Goal: Transaction & Acquisition: Purchase product/service

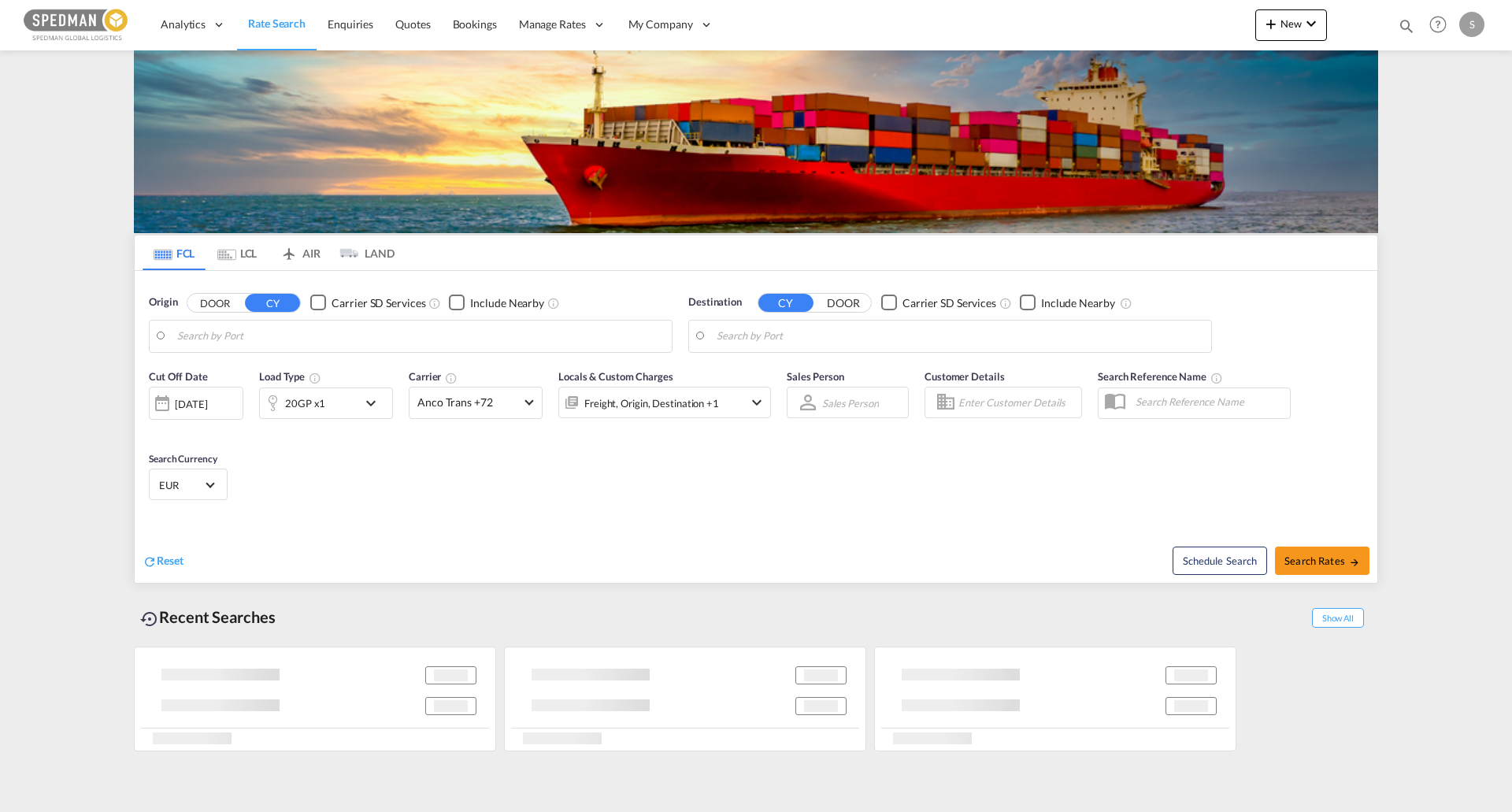
type input "[GEOGRAPHIC_DATA], [GEOGRAPHIC_DATA]"
type input "Ashdod, ILASH"
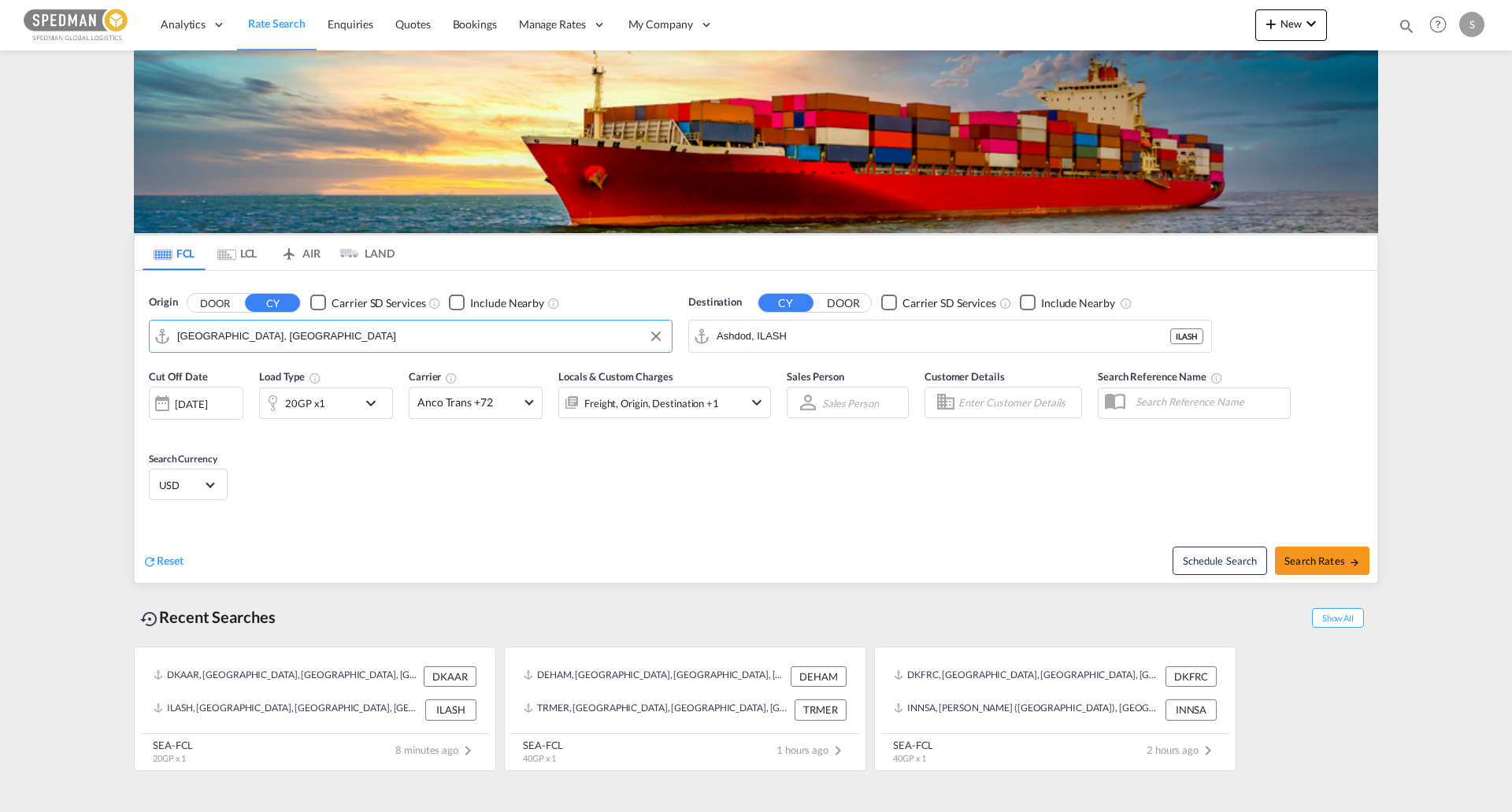
click at [218, 331] on input "[GEOGRAPHIC_DATA], [GEOGRAPHIC_DATA]" at bounding box center [421, 337] width 487 height 24
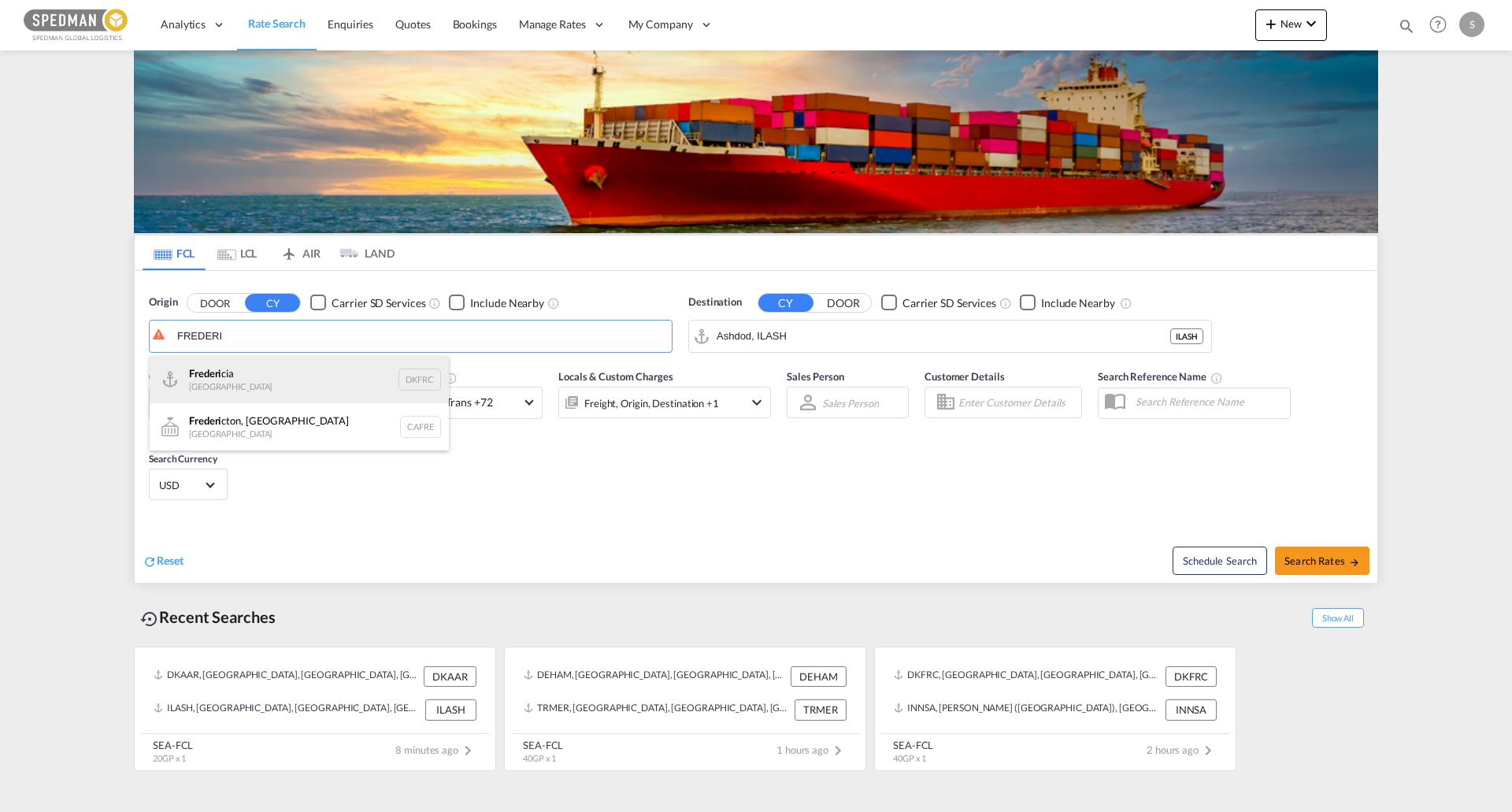
click at [216, 397] on div "Frederi cia Denmark DKFRC" at bounding box center [299, 379] width 299 height 47
type input "[GEOGRAPHIC_DATA], DKFRC"
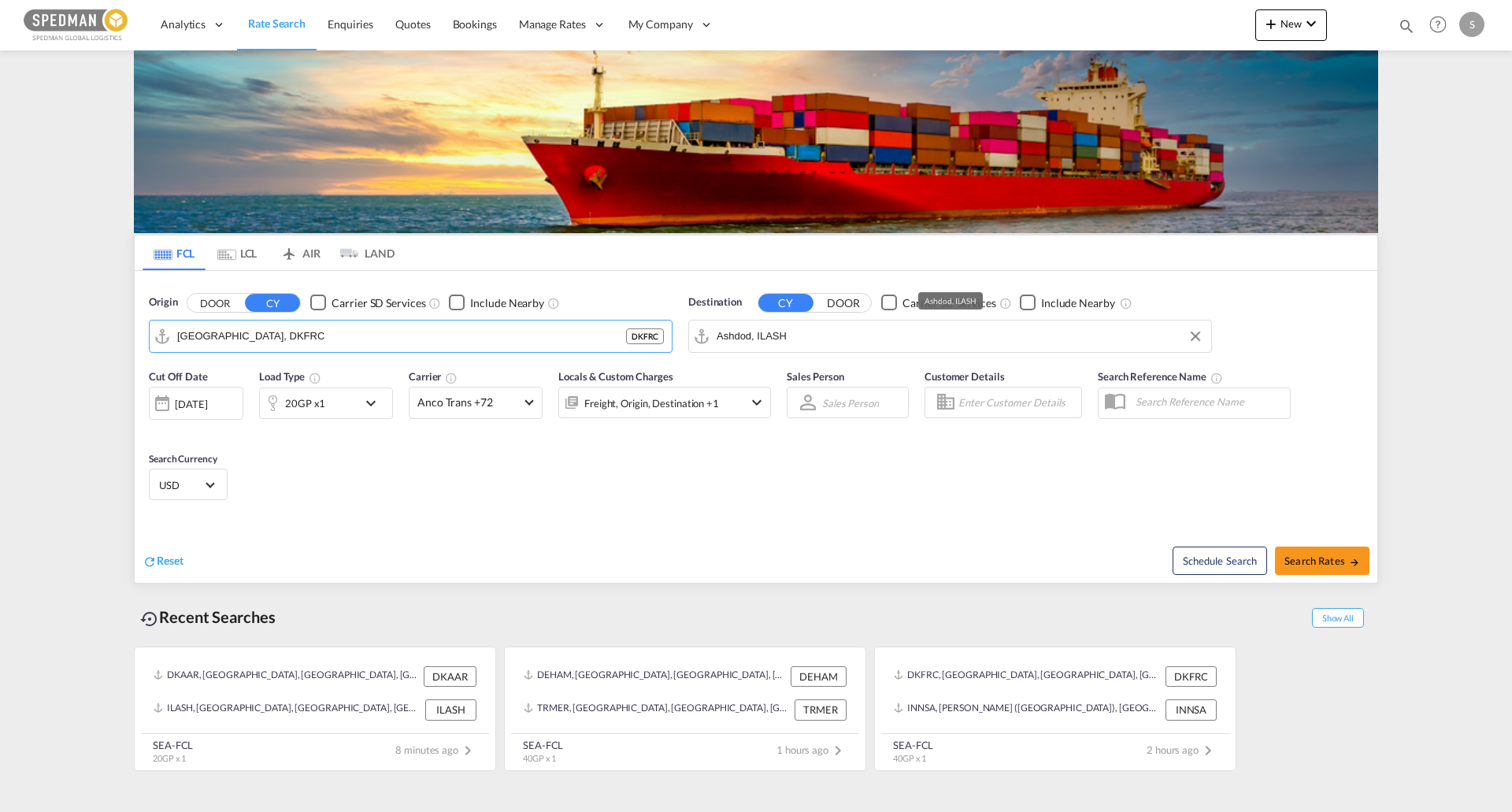
click at [826, 337] on input "Ashdod, ILASH" at bounding box center [960, 337] width 487 height 24
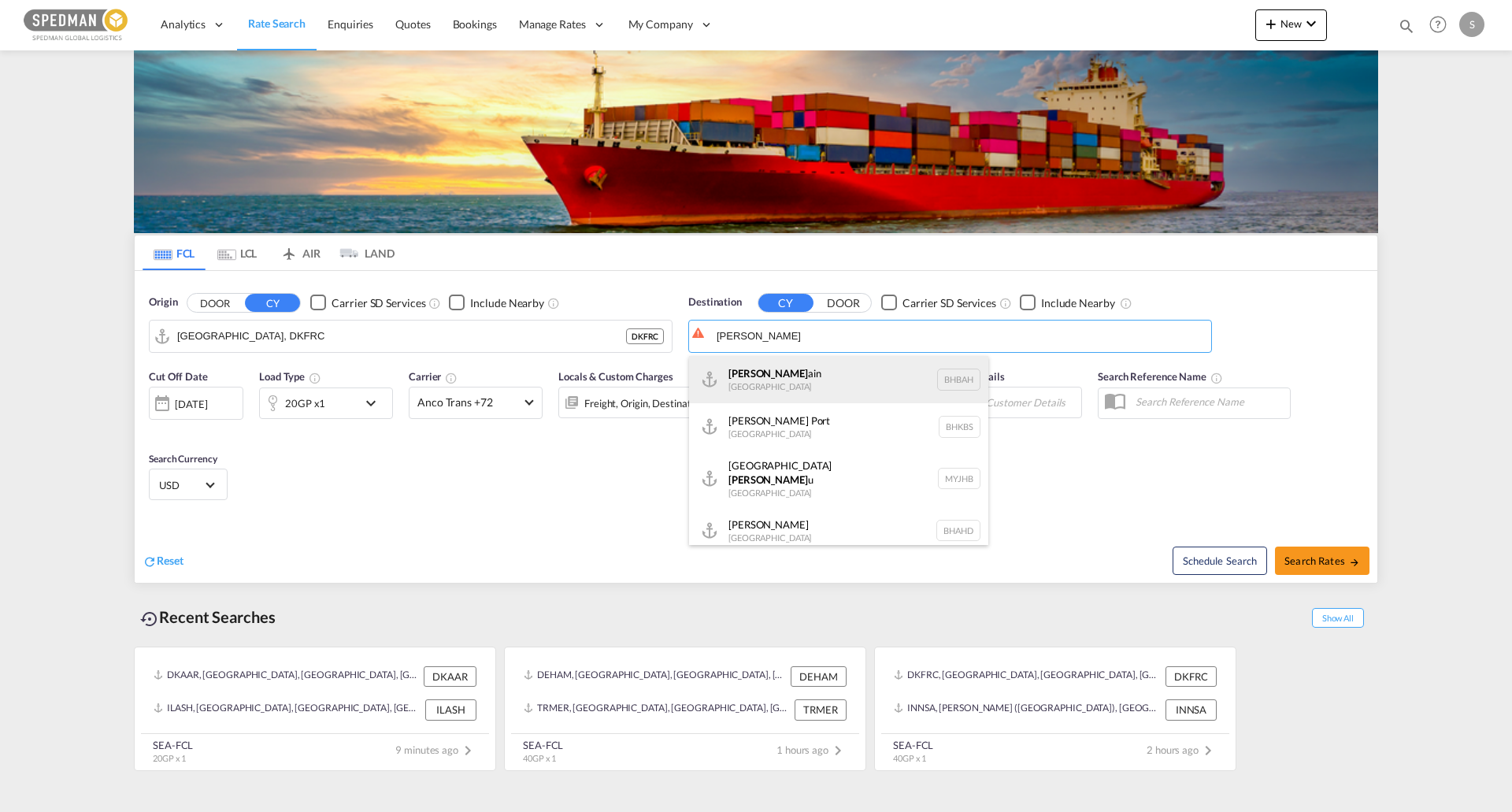
click at [825, 391] on div "[PERSON_NAME] ain [GEOGRAPHIC_DATA] [GEOGRAPHIC_DATA]" at bounding box center [838, 379] width 299 height 47
type input "[GEOGRAPHIC_DATA], BHBAH"
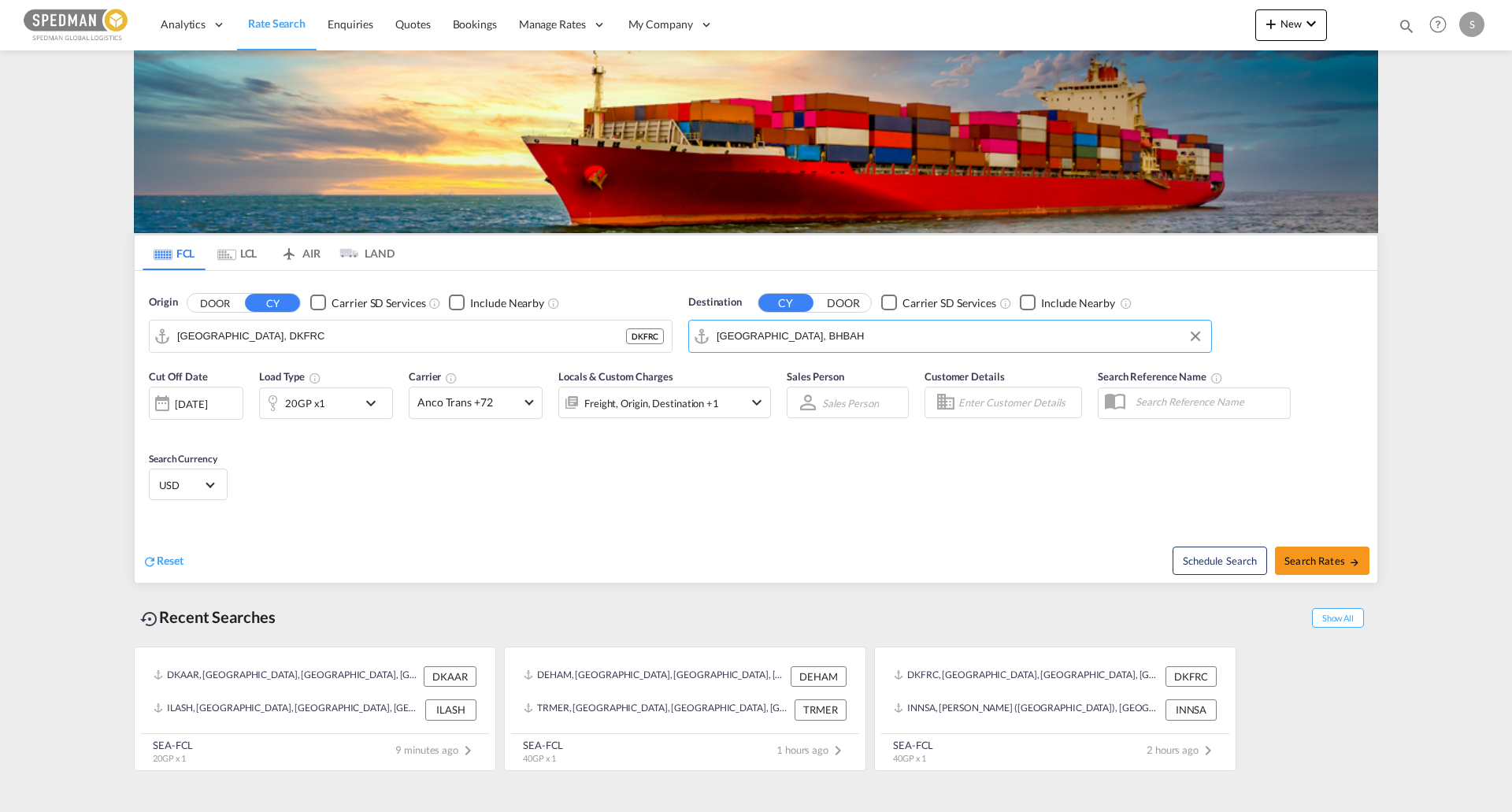
click at [369, 402] on md-icon "icon-chevron-down" at bounding box center [375, 403] width 27 height 19
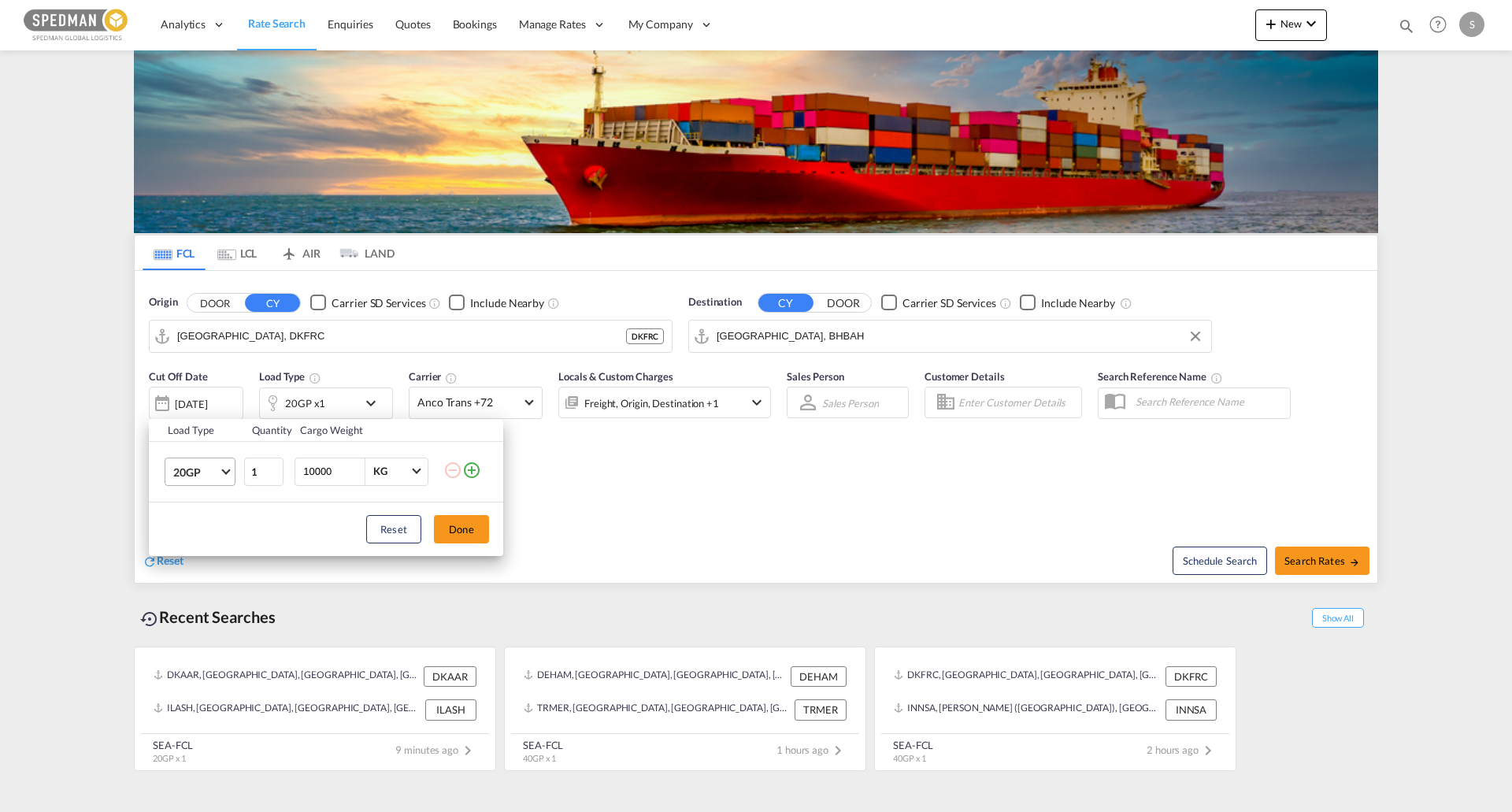
click at [217, 473] on span "20GP" at bounding box center [196, 472] width 46 height 16
click at [221, 474] on md-option "20GP" at bounding box center [214, 471] width 107 height 38
click at [311, 472] on input "10000" at bounding box center [333, 471] width 63 height 27
click at [315, 471] on input "10000" at bounding box center [333, 471] width 63 height 27
type input "15000"
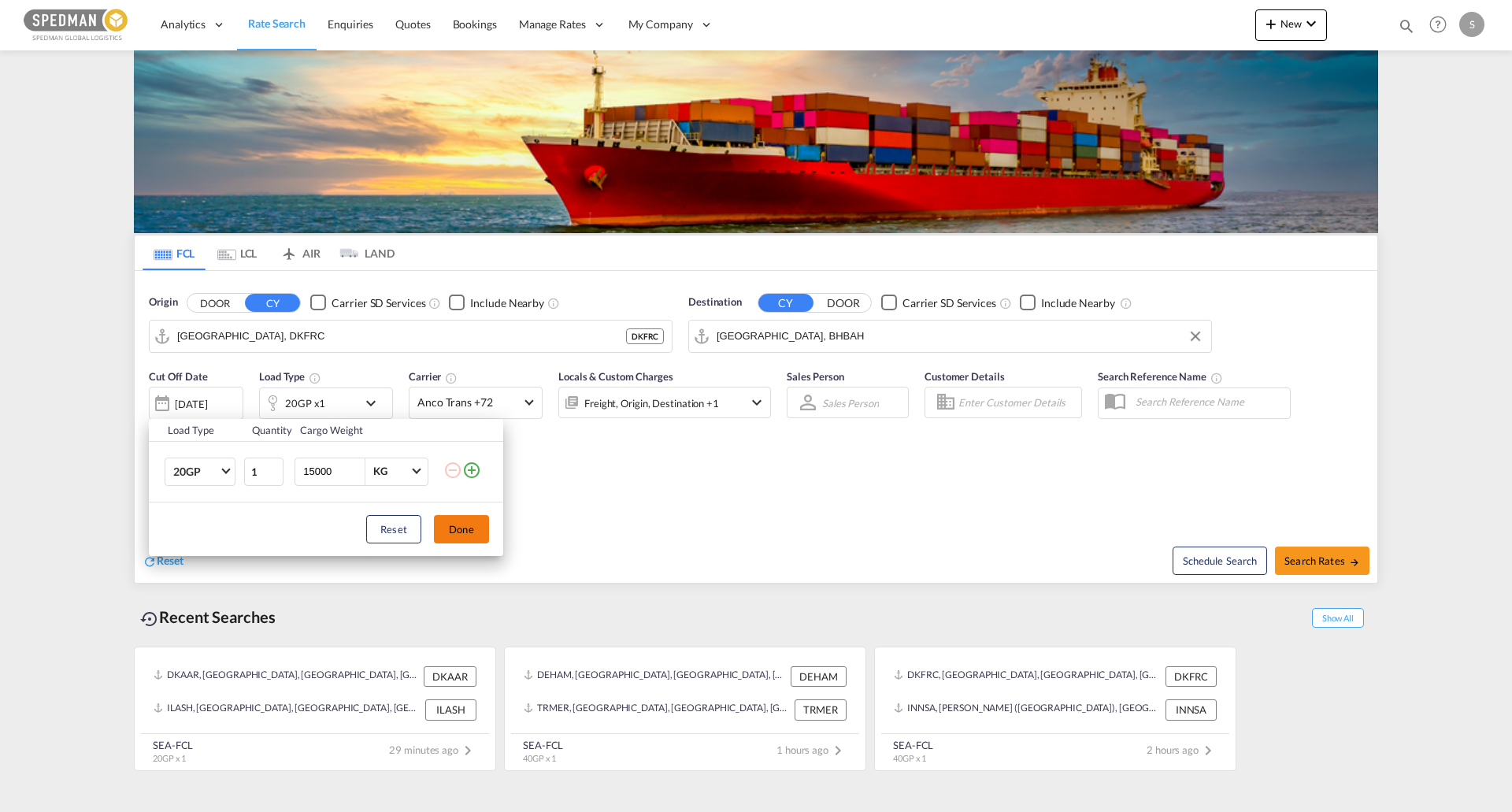
click at [467, 533] on button "Done" at bounding box center [462, 529] width 55 height 29
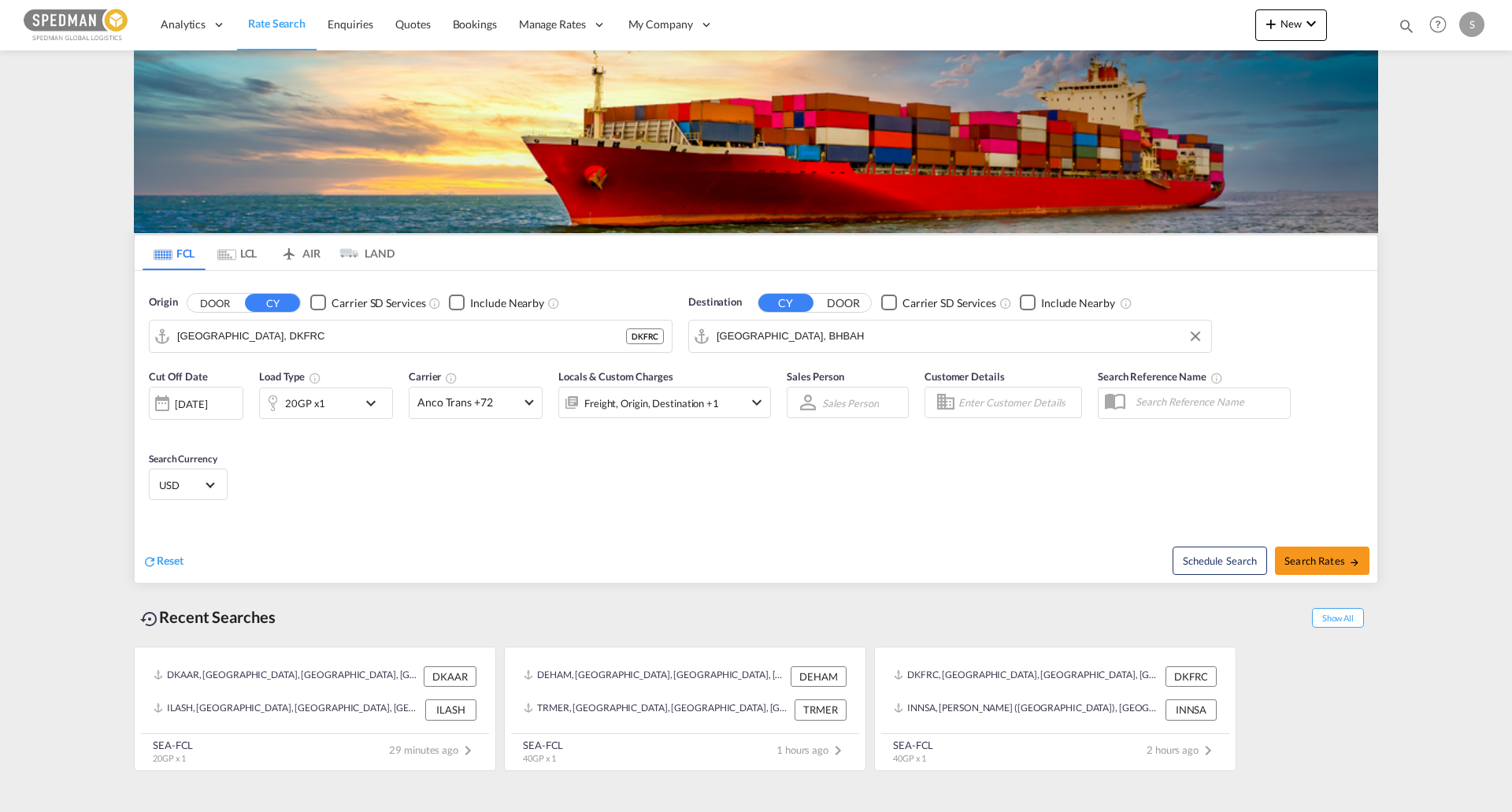
click at [353, 412] on div "20GP x1" at bounding box center [308, 403] width 98 height 31
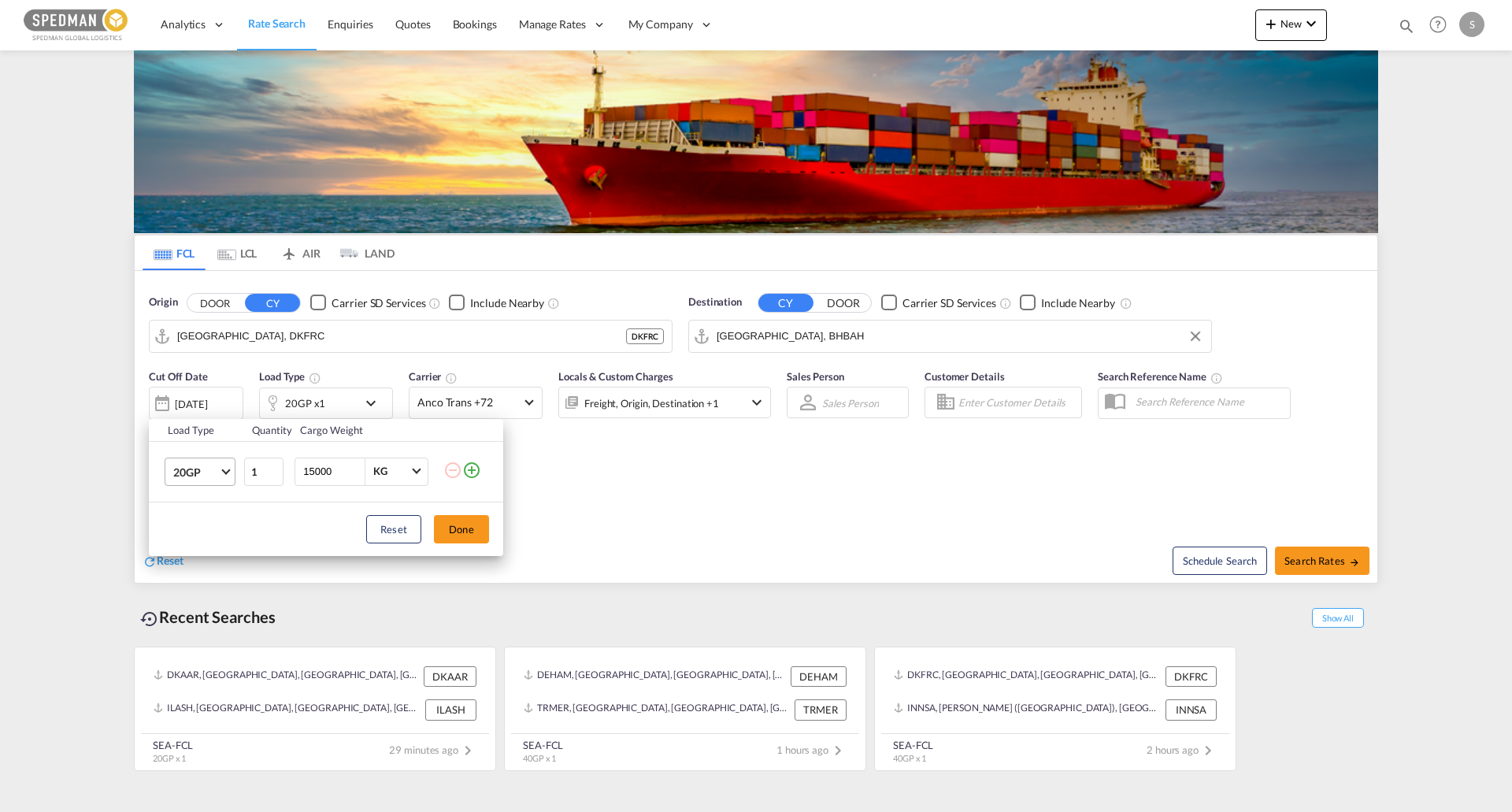
click at [226, 465] on md-select-value "20GP" at bounding box center [203, 471] width 63 height 27
click at [211, 512] on md-option "40GP" at bounding box center [214, 509] width 107 height 38
click at [455, 522] on button "Done" at bounding box center [462, 529] width 55 height 29
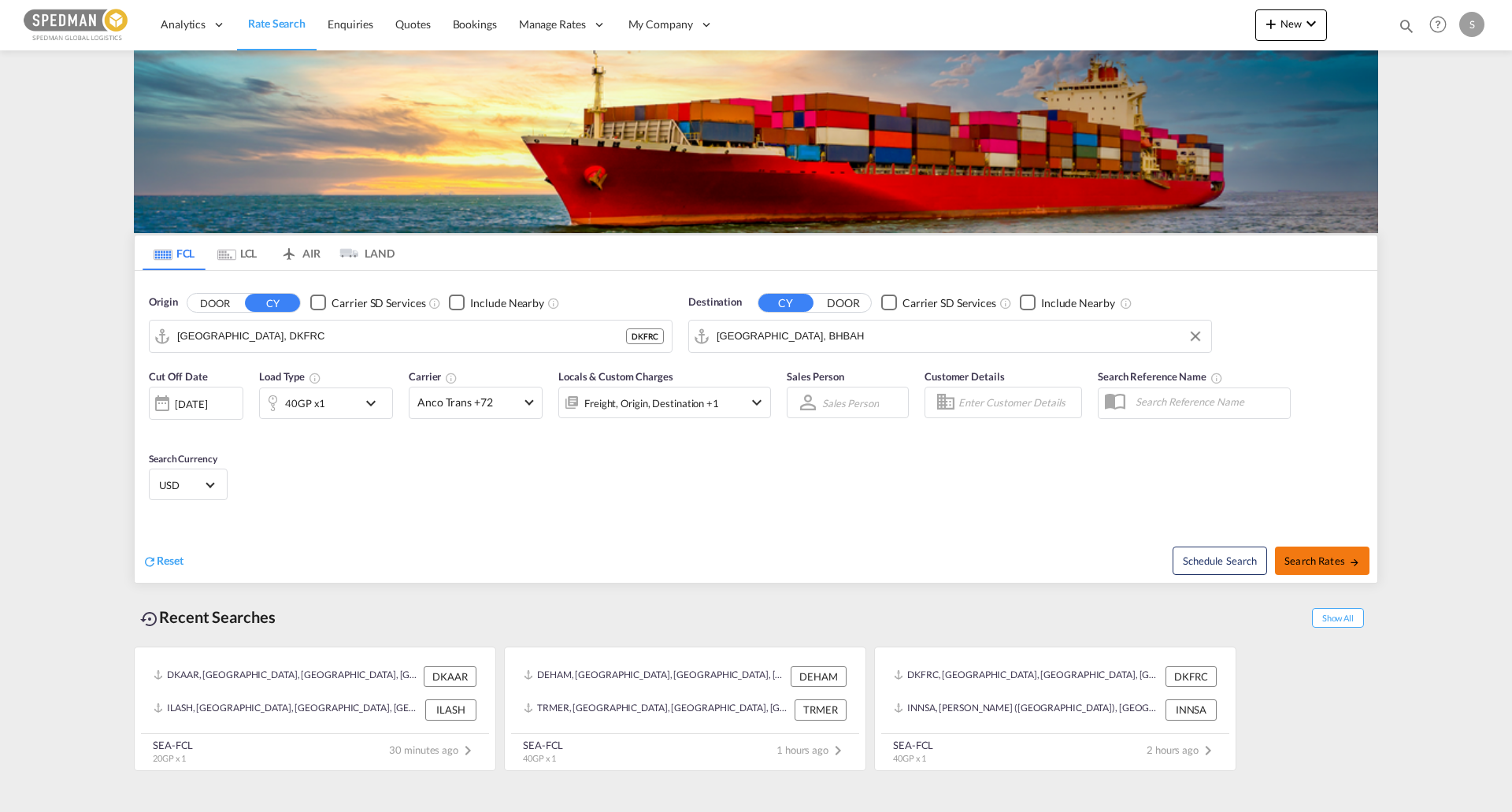
click at [1311, 561] on span "Search Rates" at bounding box center [1322, 562] width 75 height 13
type input "DKFRC to BHBAH / [DATE]"
